Goal: Information Seeking & Learning: Learn about a topic

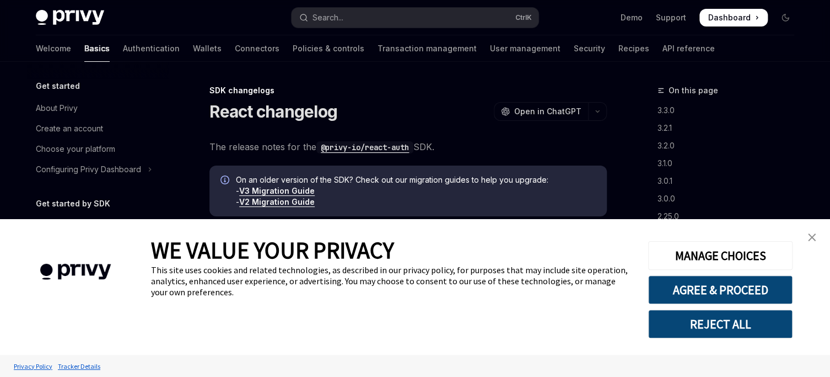
scroll to position [307, 0]
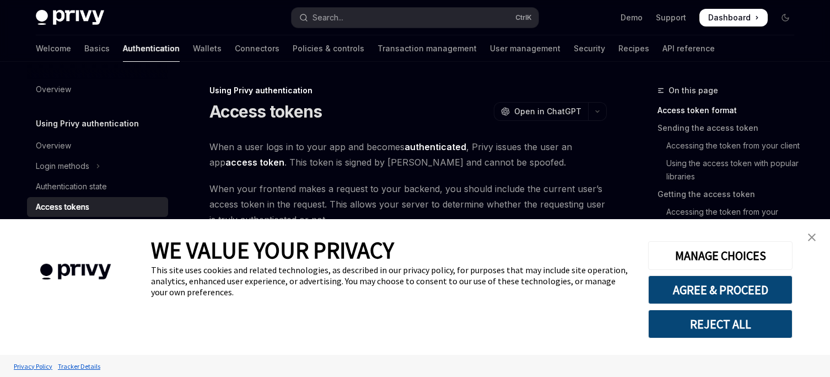
type textarea "*"
